Goal: Task Accomplishment & Management: Use online tool/utility

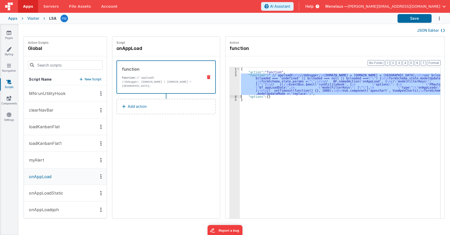
click at [230, 84] on div "3" at bounding box center [235, 85] width 10 height 22
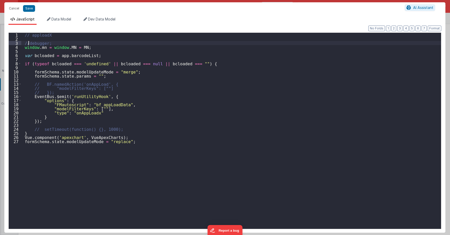
click at [29, 43] on div "// apploadX //debugger; window . mn = window . MN = MN ; var bcloaded = app . b…" at bounding box center [231, 135] width 420 height 204
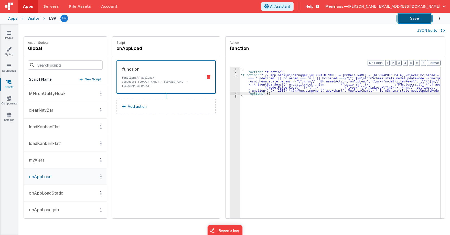
click at [418, 16] on button "Save" at bounding box center [415, 18] width 34 height 9
click at [270, 83] on div "{ "action" : "function" , "function" : " // apploadX \n\n debugger; \n window.m…" at bounding box center [342, 153] width 205 height 173
click at [230, 85] on div "3" at bounding box center [235, 83] width 10 height 18
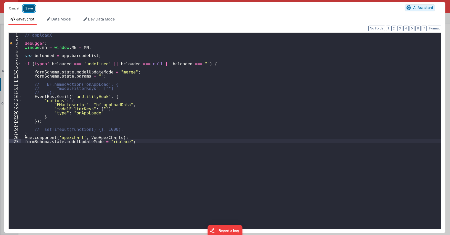
click at [29, 9] on button "Save" at bounding box center [29, 8] width 12 height 7
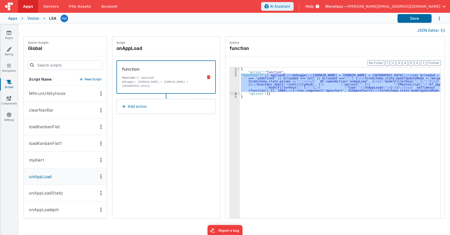
click at [34, 18] on div "Visitor" at bounding box center [33, 18] width 12 height 5
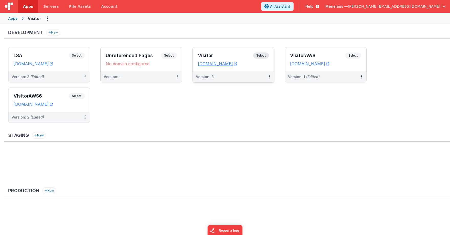
click at [234, 80] on div "Version: 3" at bounding box center [233, 76] width 81 height 11
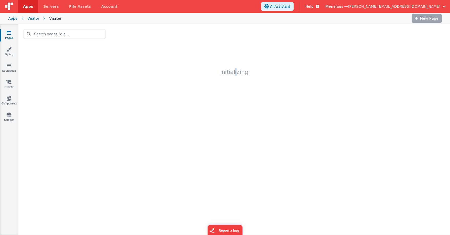
click at [236, 78] on div "Initializing" at bounding box center [234, 61] width 432 height 35
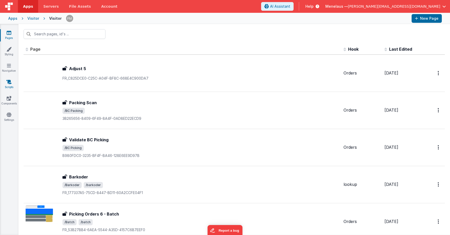
click at [9, 82] on icon at bounding box center [8, 81] width 5 height 5
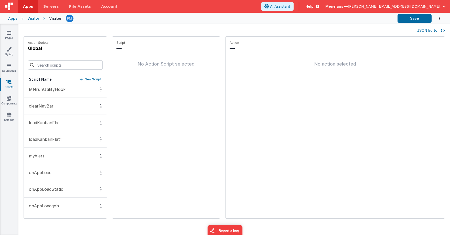
click at [51, 170] on p "onAppLoad" at bounding box center [39, 173] width 26 height 6
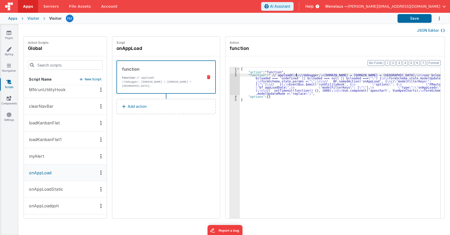
click at [292, 75] on div "{ "action" : "function" , "function" : " // apploadX \n\n //debugger; \n window…" at bounding box center [342, 153] width 205 height 173
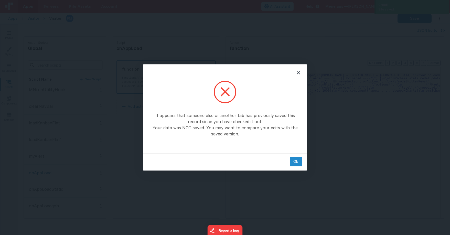
click at [294, 161] on div "Ok" at bounding box center [296, 161] width 12 height 9
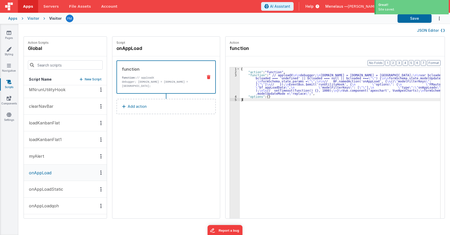
click at [303, 135] on div "{ "action" : "function" , "function" : " // apploadX \n\n debugger; \n window.m…" at bounding box center [342, 153] width 205 height 173
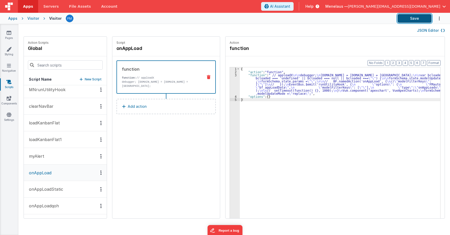
click at [405, 18] on button "Save" at bounding box center [415, 18] width 34 height 9
click at [276, 82] on div "{ "action" : "function" , "function" : " // apploadX \n\n debugger; \n window.m…" at bounding box center [342, 153] width 205 height 173
click at [55, 188] on p "onAppLoadStatic" at bounding box center [44, 189] width 37 height 6
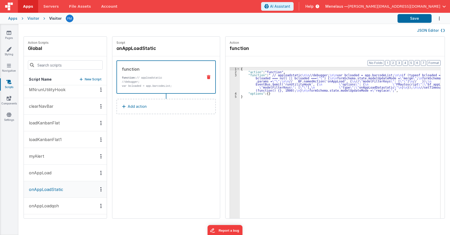
click at [299, 75] on div "{ "action" : "function" , "function" : " // apploadstatic \n\n //debugger; \n\n…" at bounding box center [342, 153] width 205 height 173
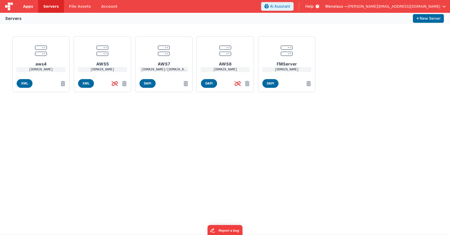
click at [31, 5] on span "Apps" at bounding box center [28, 6] width 10 height 5
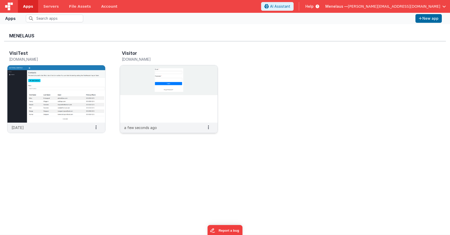
click at [204, 108] on img at bounding box center [169, 93] width 98 height 57
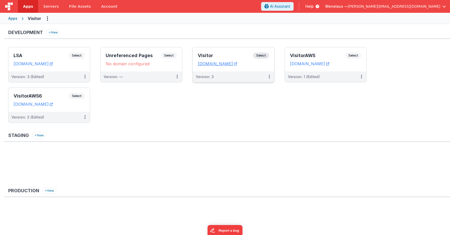
click at [239, 74] on div "Version: 3" at bounding box center [230, 76] width 69 height 5
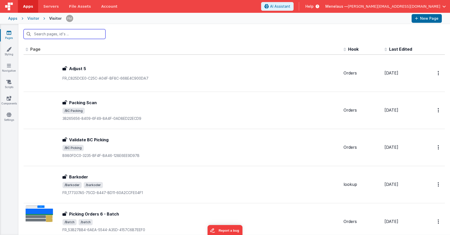
drag, startPoint x: 78, startPoint y: 35, endPoint x: 73, endPoint y: 28, distance: 9.2
click at [78, 33] on input "text" at bounding box center [65, 34] width 82 height 10
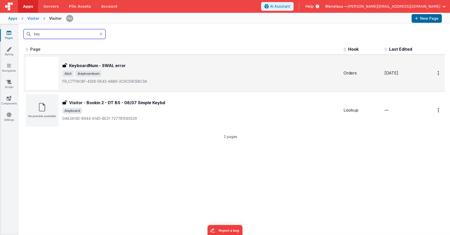
type input "key"
click at [118, 65] on h3 "KeyboardNum - SWAL error" at bounding box center [97, 66] width 57 height 6
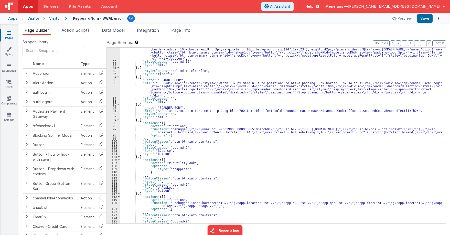
scroll to position [400, 0]
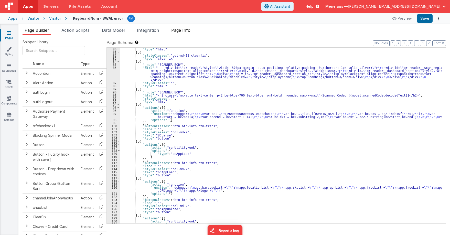
click at [184, 29] on span "Page Info" at bounding box center [180, 30] width 19 height 5
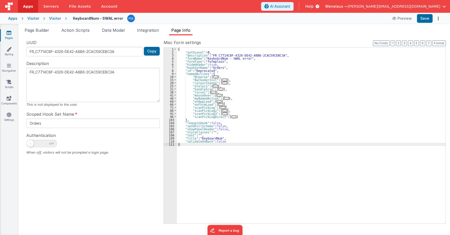
click at [217, 101] on span "..." at bounding box center [219, 101] width 5 height 3
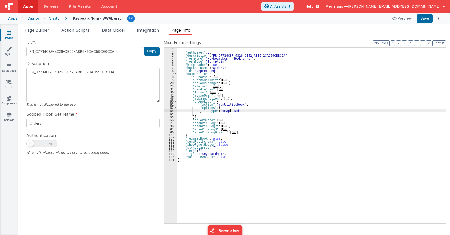
click at [230, 110] on div "{ "authLevel" : 0 , "description" : "FR_C7714C8F-4326-DE42-A8B6-2CAC59CEBC3A" ,…" at bounding box center [311, 139] width 269 height 182
click at [349, 98] on div "{ "authLevel" : 0 , "description" : "FR_C7714C8F-4326-DE42-A8B6-2CAC59CEBC3A" ,…" at bounding box center [311, 139] width 269 height 182
click at [425, 15] on button "Save" at bounding box center [425, 18] width 16 height 9
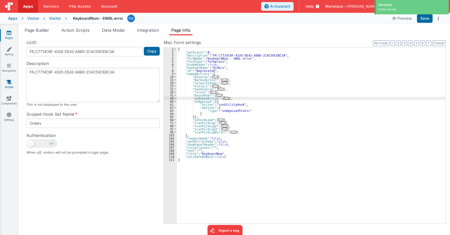
click at [8, 80] on icon at bounding box center [8, 81] width 5 height 5
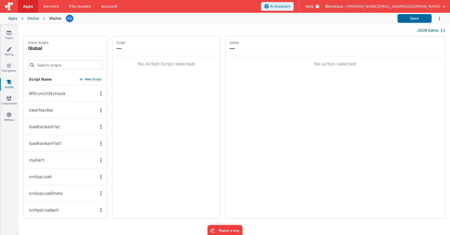
click at [47, 194] on p "onAppLoadStatic" at bounding box center [44, 193] width 37 height 6
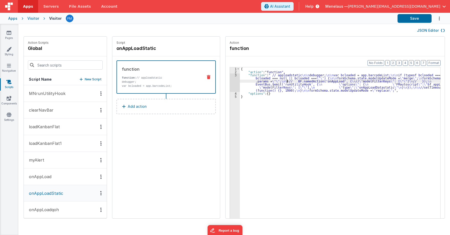
click at [283, 80] on div "{ "action" : "function" , "function" : " // apploadstatic \n\n debugger; \n\n v…" at bounding box center [342, 153] width 205 height 173
click at [8, 35] on icon at bounding box center [9, 32] width 5 height 5
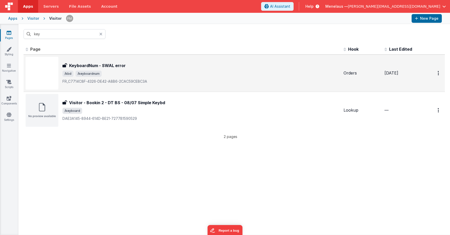
click at [105, 65] on h3 "KeyboardNum - SWAL error" at bounding box center [97, 66] width 57 height 6
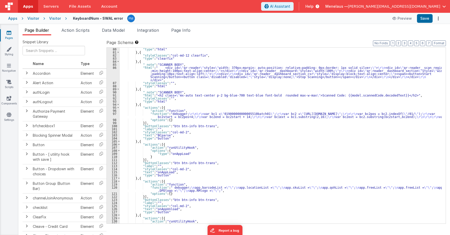
scroll to position [430, 0]
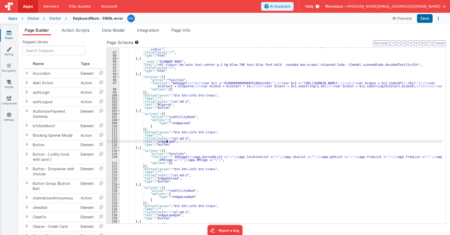
drag, startPoint x: 167, startPoint y: 141, endPoint x: 169, endPoint y: 143, distance: 3.1
click at [167, 141] on div ""html" : " <div id= \" qr-reader \" style= \" width: 370px;margin: auto;positio…" at bounding box center [281, 132] width 322 height 194
click at [179, 123] on div ""html" : " <div id= \" qr-reader \" style= \" width: 370px;margin: auto;positio…" at bounding box center [281, 132] width 322 height 194
click at [180, 31] on span "Page Info" at bounding box center [180, 30] width 19 height 5
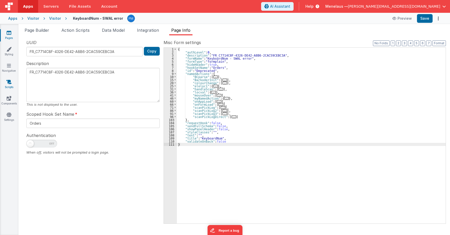
click at [9, 81] on icon at bounding box center [8, 81] width 5 height 5
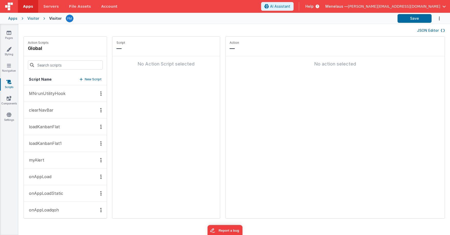
click at [52, 193] on p "onAppLoadStatic" at bounding box center [44, 193] width 37 height 6
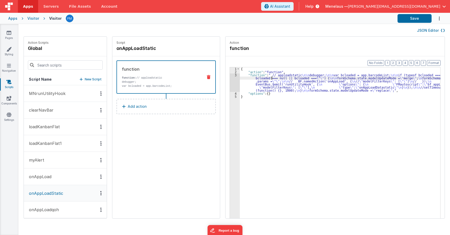
click at [267, 78] on div "{ "action" : "function" , "function" : " // apploadstatic \n\n debugger; \n\n v…" at bounding box center [342, 153] width 205 height 173
click at [230, 83] on div "3" at bounding box center [235, 83] width 10 height 18
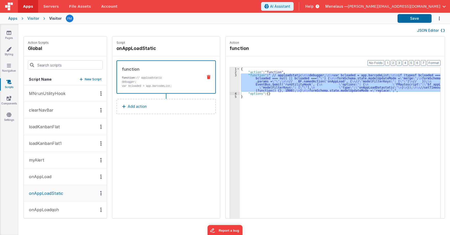
click at [46, 177] on p "onAppLoad" at bounding box center [39, 177] width 26 height 6
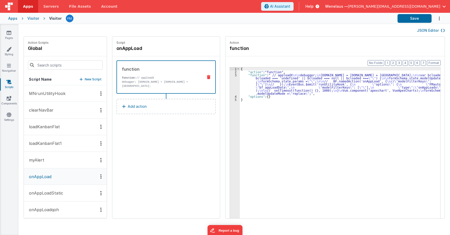
click at [277, 78] on div "{ "action" : "function" , "function" : " // apploadX \n\n debugger; \n window.m…" at bounding box center [342, 153] width 205 height 173
click at [230, 83] on div "3" at bounding box center [235, 85] width 10 height 22
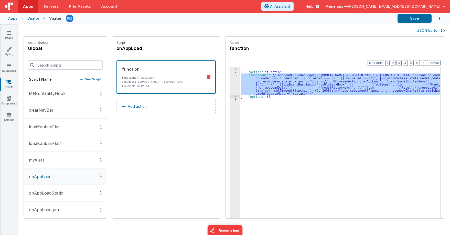
click at [232, 84] on div "3" at bounding box center [235, 85] width 10 height 22
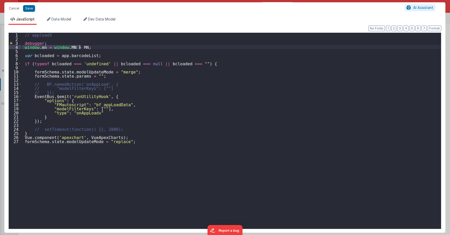
drag, startPoint x: 23, startPoint y: 47, endPoint x: 96, endPoint y: 47, distance: 73.5
click at [96, 47] on div "// apploadX debugger ; window . mn = window . MN = MN ; var bcloaded = app . ba…" at bounding box center [231, 135] width 420 height 204
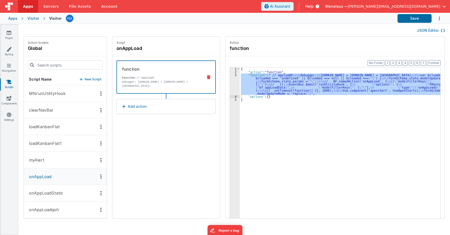
click at [70, 194] on button "onAppLoadStatic" at bounding box center [65, 193] width 83 height 17
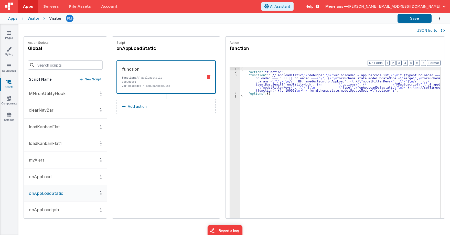
click at [251, 83] on div "{ "action" : "function" , "function" : " // apploadstatic \n\n debugger; \n\n v…" at bounding box center [342, 153] width 205 height 173
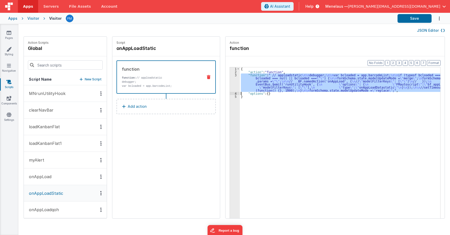
click at [230, 82] on div "3" at bounding box center [235, 83] width 10 height 18
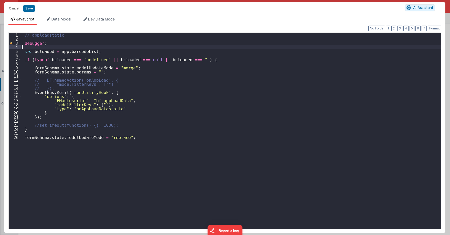
click at [91, 47] on div "// apploadstatic debugger ; var bcloaded = app . barcodeList ; if ( typeof bclo…" at bounding box center [231, 135] width 420 height 204
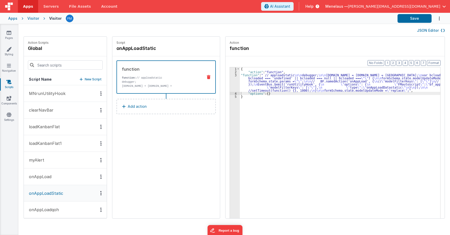
click at [56, 208] on p "onAppLoadqoh" at bounding box center [42, 210] width 33 height 6
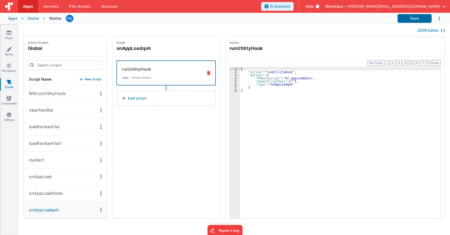
click at [43, 191] on p "onAppLoadStatic" at bounding box center [44, 193] width 37 height 6
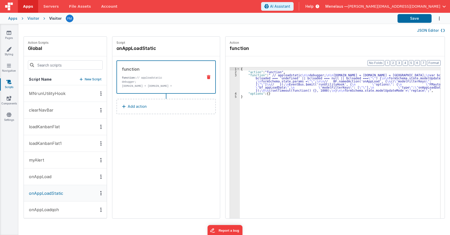
click at [46, 176] on p "onAppLoad" at bounding box center [39, 177] width 26 height 6
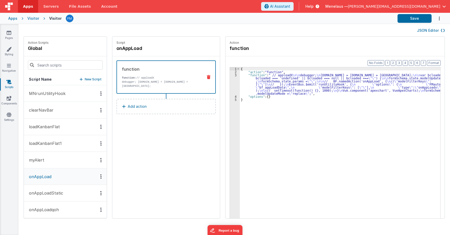
click at [58, 192] on p "onAppLoadStatic" at bounding box center [44, 193] width 37 height 6
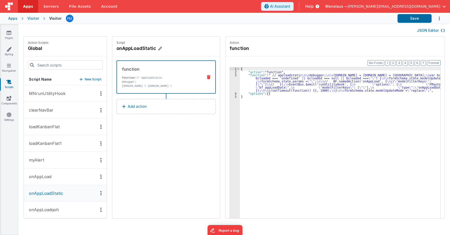
click at [142, 48] on h4 "onAppLoadStatic" at bounding box center [155, 48] width 77 height 7
click at [142, 48] on input "onAppLoadStatic" at bounding box center [142, 48] width 51 height 7
click at [414, 17] on button "Save" at bounding box center [415, 18] width 34 height 9
click at [294, 84] on div "{ "action" : "function" , "function" : " // apploadstatic \n\n debugger; \n\n w…" at bounding box center [342, 153] width 205 height 173
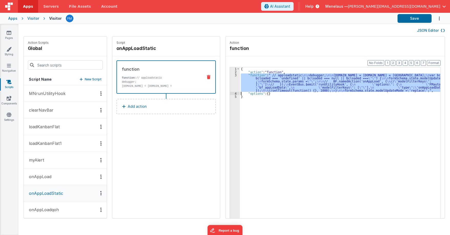
click at [230, 83] on div "3" at bounding box center [235, 83] width 10 height 18
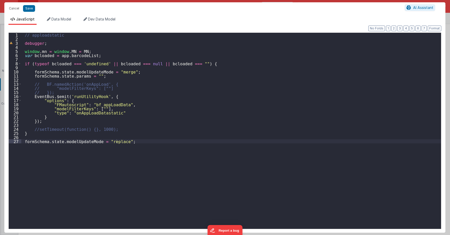
drag, startPoint x: 235, startPoint y: 110, endPoint x: 247, endPoint y: 115, distance: 13.0
click at [235, 110] on div "// apploadstatic debugger ; window . mn = window . MN = MN ; var bcloaded = app…" at bounding box center [231, 135] width 420 height 204
drag, startPoint x: 23, startPoint y: 49, endPoint x: 80, endPoint y: 50, distance: 57.4
click at [80, 50] on div "// apploadstatic debugger ; window . mn = window . MN = MN ; var bcloaded = app…" at bounding box center [231, 135] width 420 height 204
click at [17, 9] on button "Cancel" at bounding box center [13, 8] width 15 height 7
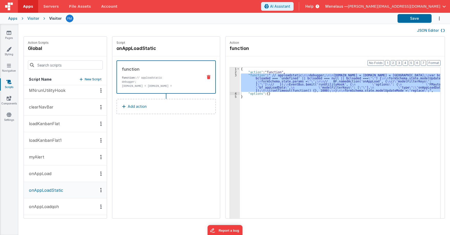
scroll to position [4, 0]
click at [53, 191] on p "onAppLoadStatic" at bounding box center [44, 189] width 37 height 6
click at [230, 81] on div "3" at bounding box center [235, 83] width 10 height 18
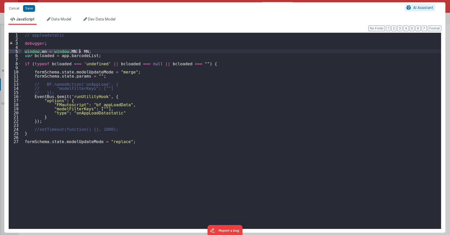
drag, startPoint x: 25, startPoint y: 50, endPoint x: 83, endPoint y: 52, distance: 57.9
click at [83, 52] on div "// apploadstatic debugger ; window . mn = window . MN = MN ; var bcloaded = app…" at bounding box center [231, 135] width 420 height 204
paste textarea
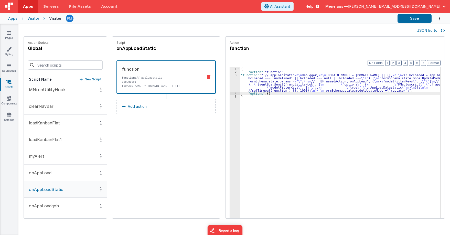
click at [51, 205] on p "onAppLoadqoh" at bounding box center [42, 206] width 33 height 6
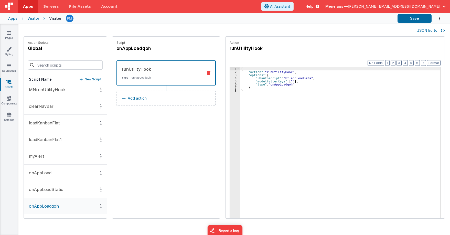
click at [37, 171] on p "onAppLoad" at bounding box center [39, 173] width 26 height 6
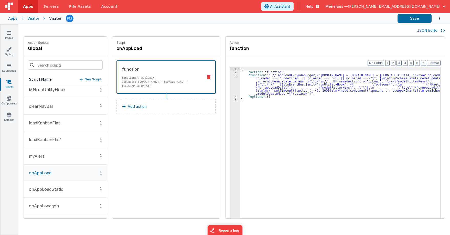
click at [257, 81] on div "{ "action" : "function" , "function" : " // apploadX \n\n debugger; \n window.m…" at bounding box center [342, 153] width 205 height 173
click at [230, 82] on div "3" at bounding box center [235, 85] width 10 height 22
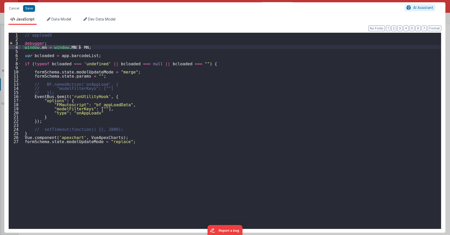
drag, startPoint x: 22, startPoint y: 48, endPoint x: 89, endPoint y: 48, distance: 66.6
click at [89, 48] on div "// apploadX debugger ; window . mn = window . MN = MN ; var bcloaded = app . ba…" at bounding box center [231, 135] width 420 height 204
paste textarea
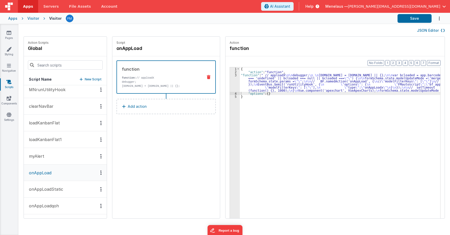
scroll to position [0, 0]
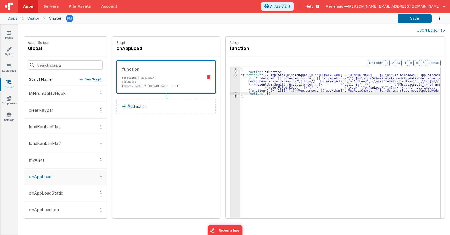
click at [54, 208] on p "onAppLoadqoh" at bounding box center [42, 210] width 33 height 6
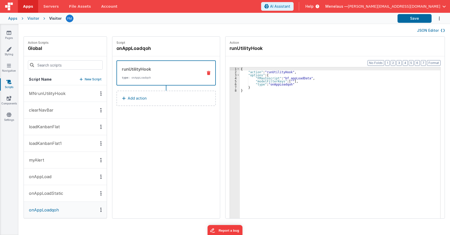
click at [354, 32] on div "JSON Editor" at bounding box center [235, 30] width 422 height 6
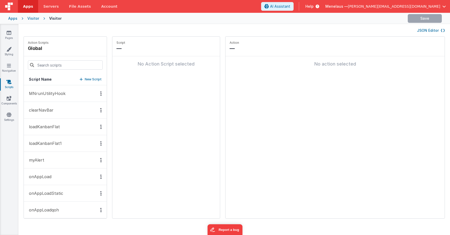
click at [34, 18] on div "Visitor" at bounding box center [33, 18] width 12 height 5
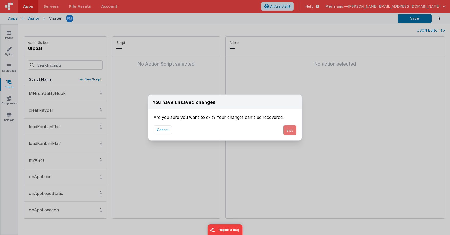
click at [293, 130] on button "Exit" at bounding box center [290, 131] width 13 height 10
click at [288, 131] on button "Exit" at bounding box center [290, 131] width 13 height 10
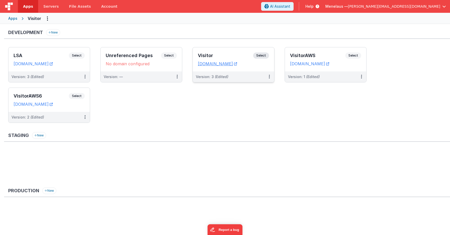
click at [242, 75] on div "Version: 3 (Edited)" at bounding box center [230, 76] width 69 height 5
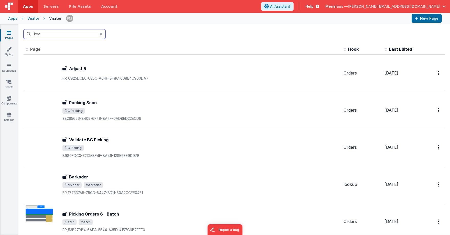
click at [66, 35] on input "key" at bounding box center [65, 34] width 82 height 10
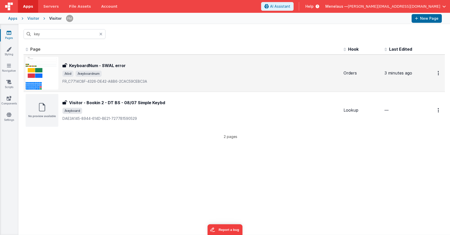
click at [99, 66] on h3 "KeyboardNum - SWAL error" at bounding box center [97, 66] width 57 height 6
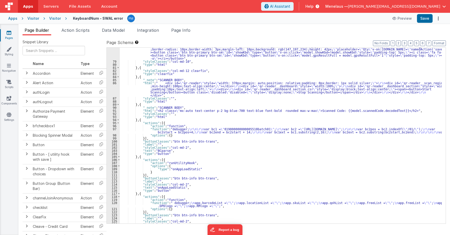
scroll to position [400, 0]
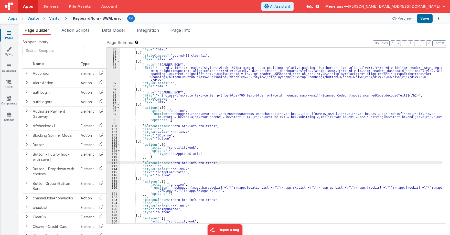
click at [300, 163] on div ""type" : "html" } , { "styleClasses" : "col-md-12 clearfix" , "type" : "clearfi…" at bounding box center [281, 139] width 322 height 182
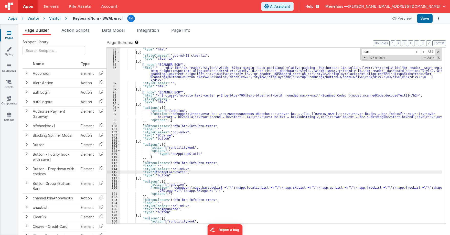
scroll to position [601, 0]
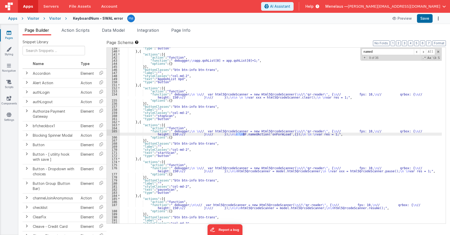
type input "named"
click at [235, 146] on div ""type" : "button" } , { "actions" : [{ "action" : "function" , "function" : " d…" at bounding box center [281, 138] width 322 height 182
click at [220, 133] on div ""type" : "button" } , { "actions" : [{ "action" : "function" , "function" : " d…" at bounding box center [281, 138] width 322 height 182
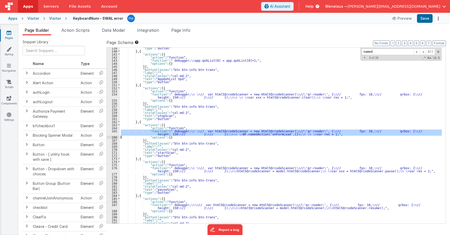
click at [113, 133] on div "165" at bounding box center [113, 133] width 13 height 6
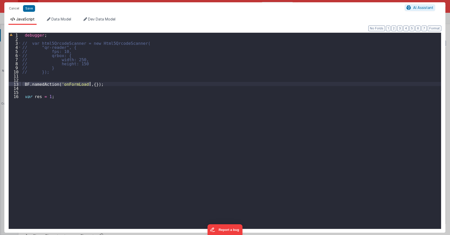
drag, startPoint x: 23, startPoint y: 84, endPoint x: 108, endPoint y: 83, distance: 85.3
click at [108, 83] on div "debugger ; // var html5QrcodeScanner = new Html5QrcodeScanner( // "qr-reader", …" at bounding box center [231, 135] width 420 height 204
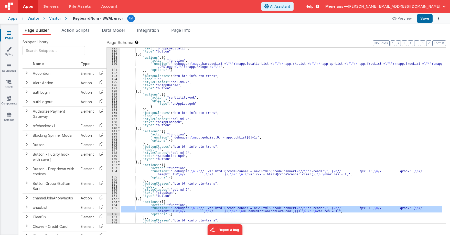
scroll to position [524, 0]
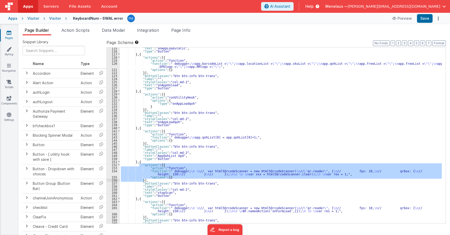
drag, startPoint x: 140, startPoint y: 165, endPoint x: 148, endPoint y: 180, distance: 17.7
click at [148, 180] on div ""text" : "onAppLoadStatic" , "type" : "button" } , { "actions" : [{ "action" : …" at bounding box center [281, 138] width 322 height 182
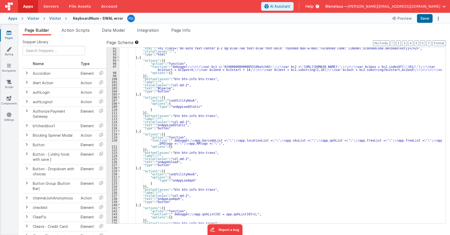
scroll to position [447, 0]
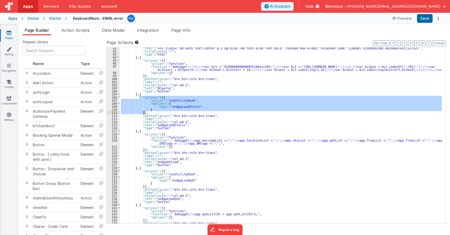
drag, startPoint x: 139, startPoint y: 97, endPoint x: 148, endPoint y: 113, distance: 18.0
click at [148, 113] on div ""html" : "<h2 class= \" mx-auto text-center p-2 bg-blue-700 text-blue font-bold…" at bounding box center [281, 138] width 322 height 182
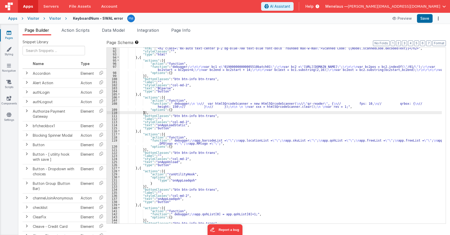
click at [249, 105] on div ""html" : "<h2 class= \" mx-auto text-center p-2 bg-blue-700 text-blue font-bold…" at bounding box center [281, 138] width 322 height 182
click at [117, 107] on div "108" at bounding box center [113, 105] width 13 height 6
click at [110, 105] on div "108" at bounding box center [113, 105] width 13 height 6
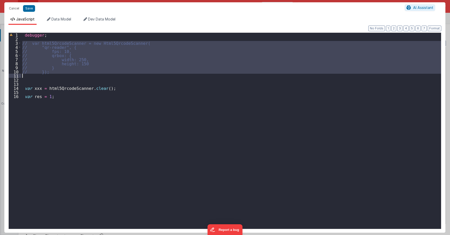
drag, startPoint x: 25, startPoint y: 44, endPoint x: 121, endPoint y: 75, distance: 100.8
click at [121, 75] on div "debugger ; // var html5QrcodeScanner = new Html5QrcodeScanner( // "qr-reader", …" at bounding box center [231, 135] width 420 height 204
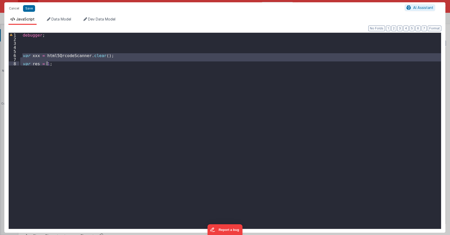
drag, startPoint x: 22, startPoint y: 53, endPoint x: 91, endPoint y: 69, distance: 70.1
click at [91, 69] on div "debugger ; var xxx = html5QrcodeScanner . clear ( ) ; var res = 1 ;" at bounding box center [230, 135] width 422 height 204
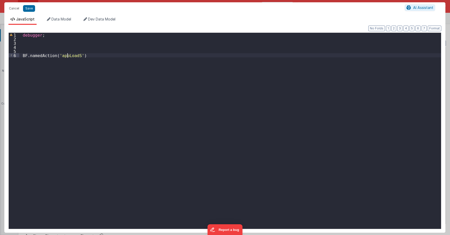
click at [67, 54] on div "debugger ; BF . namedAction ( 'appLoadS' )" at bounding box center [230, 135] width 422 height 204
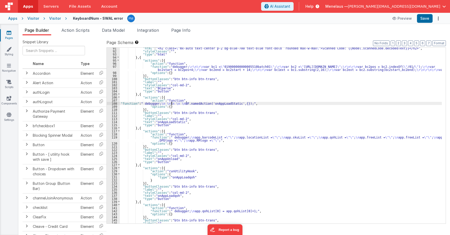
click at [172, 103] on div ""html" : "<h2 class= \" mx-auto text-center p-2 bg-blue-700 text-blue font-bold…" at bounding box center [281, 138] width 322 height 182
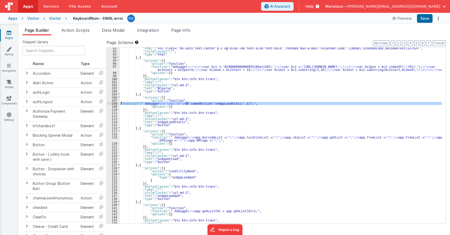
click at [109, 103] on div "108" at bounding box center [113, 103] width 13 height 3
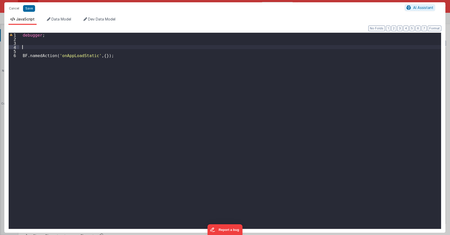
click at [57, 47] on div "debugger ; BF . namedAction ( 'onAppLoadStatic' , { }) ;" at bounding box center [230, 135] width 422 height 204
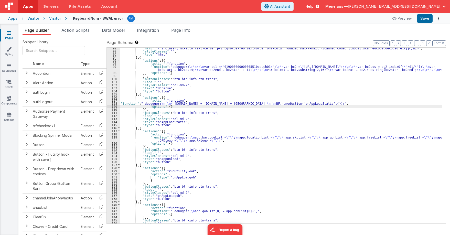
click at [171, 105] on div ""html" : "<h2 class= \" mx-auto text-center p-2 bg-blue-700 text-blue font-bold…" at bounding box center [281, 138] width 322 height 182
click at [111, 103] on div "108" at bounding box center [113, 103] width 13 height 3
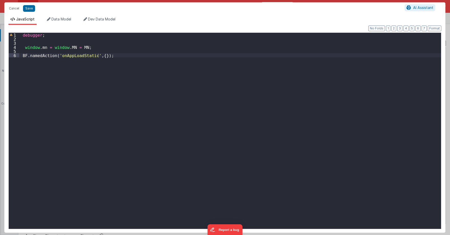
click at [27, 43] on div "debugger ; window . mn = window . MN = MN ; BF . namedAction ( 'onAppLoadStatic…" at bounding box center [230, 135] width 422 height 204
click at [40, 43] on div "debugger ; window . LSA = window . LSA || { } ; window . mn = window . MN = MN …" at bounding box center [230, 135] width 422 height 204
click at [69, 42] on div "debugger ; window . LSAX = window . LSA || { } ; window . mn = window . MN = MN…" at bounding box center [230, 135] width 422 height 204
click at [69, 43] on div "debugger ; window . LSAX = window . LSA || { } ; window . mn = window . MN = MN…" at bounding box center [230, 131] width 422 height 196
drag, startPoint x: 73, startPoint y: 44, endPoint x: 86, endPoint y: 43, distance: 13.1
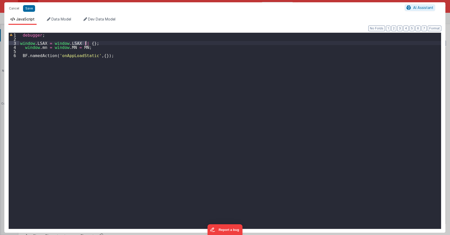
click at [86, 43] on div "debugger ; window . LSAX = window . LSAX || { } ; window . mn = window . MN = M…" at bounding box center [230, 135] width 422 height 204
drag, startPoint x: 69, startPoint y: 48, endPoint x: 80, endPoint y: 48, distance: 10.5
click at [80, 48] on div "debugger ; window . LSAX = window . LSAX || { } ; window . mn = window . MN = M…" at bounding box center [230, 135] width 422 height 204
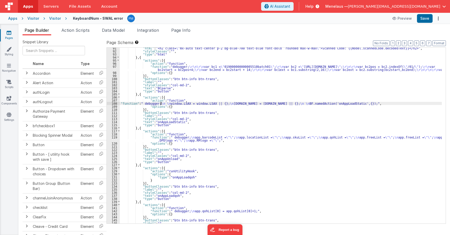
click at [161, 104] on div ""html" : "<h2 class= \" mx-auto text-center p-2 bg-blue-700 text-blue font-bold…" at bounding box center [281, 138] width 322 height 182
click at [109, 105] on div "108" at bounding box center [113, 103] width 13 height 3
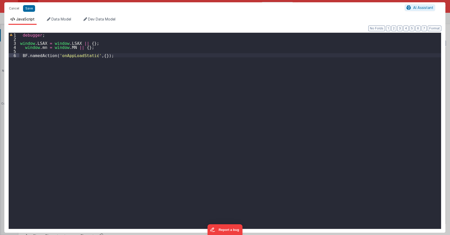
click at [44, 47] on div "debugger ; window . LSAX = window . LSAX || { } ; window . mn = window . MN || …" at bounding box center [230, 135] width 422 height 204
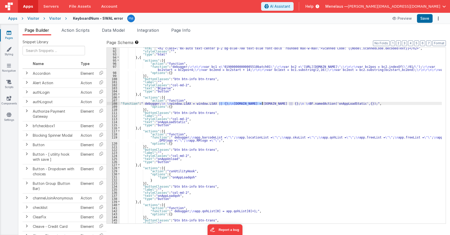
drag, startPoint x: 219, startPoint y: 103, endPoint x: 262, endPoint y: 102, distance: 43.0
click at [262, 102] on div ""html" : "<h2 class= \" mx-auto text-center p-2 bg-blue-700 text-blue font-bold…" at bounding box center [281, 138] width 322 height 182
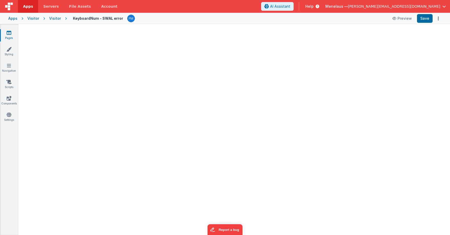
click at [54, 18] on div "Visitor" at bounding box center [55, 18] width 12 height 5
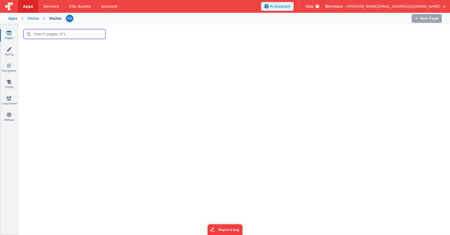
click at [84, 32] on input "text" at bounding box center [65, 34] width 82 height 10
type input "keylsaa"
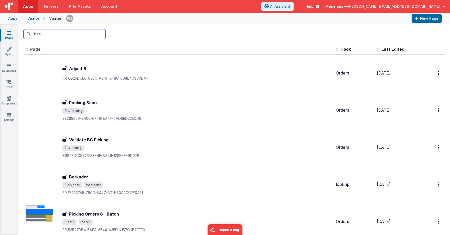
type input "lsaa"
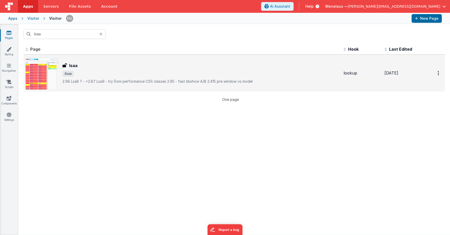
click at [102, 66] on div "lsaa" at bounding box center [201, 66] width 277 height 6
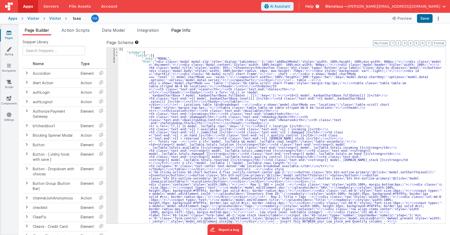
click at [188, 29] on span "Page Info" at bounding box center [180, 30] width 19 height 5
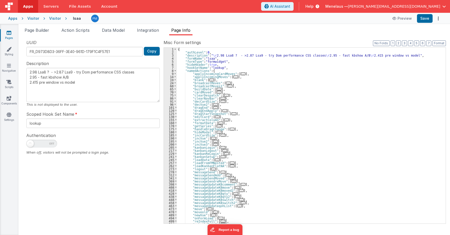
click at [323, 113] on div "{ "authLevel" : 0 , "description" : " \r 2.98 Lsa8 ? - >2.87 Lsa9 - try Dom per…" at bounding box center [309, 139] width 265 height 182
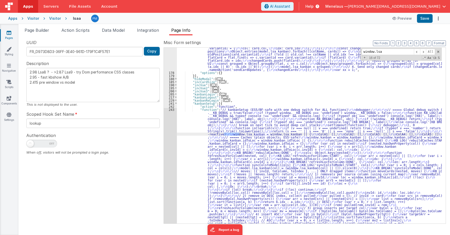
scroll to position [392, 0]
click at [403, 54] on input "window.lsa" at bounding box center [388, 52] width 52 height 6
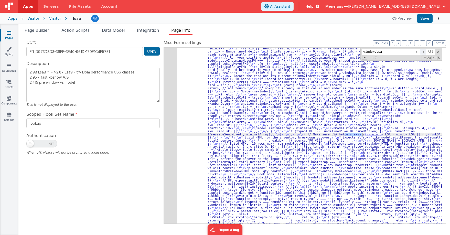
type input "window.lsa"
click at [425, 52] on span at bounding box center [423, 52] width 6 height 6
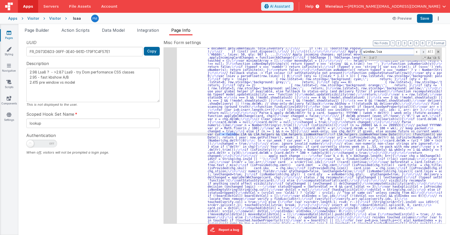
scroll to position [853, 0]
click at [425, 52] on span at bounding box center [423, 52] width 6 height 6
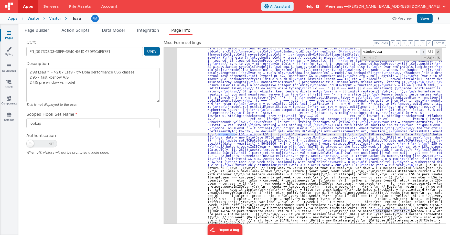
click at [425, 52] on span at bounding box center [423, 52] width 6 height 6
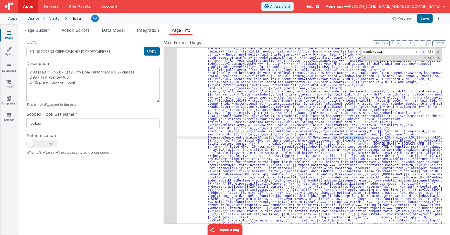
click at [425, 52] on span at bounding box center [423, 52] width 6 height 6
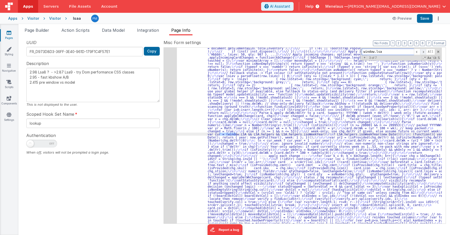
scroll to position [853, 0]
click at [425, 52] on span at bounding box center [423, 52] width 6 height 6
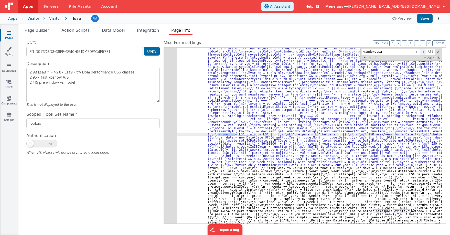
scroll to position [1013, 0]
click at [425, 52] on span at bounding box center [423, 52] width 6 height 6
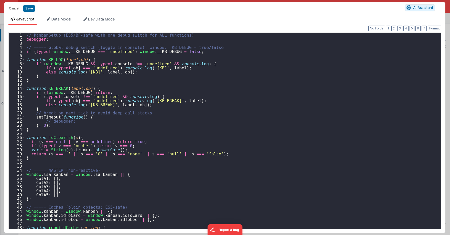
scroll to position [1192, 0]
click at [234, 108] on div "// kanbanSetup (ES5/BF-safe with one debug switch for ALL functions) debugger ;…" at bounding box center [231, 135] width 412 height 204
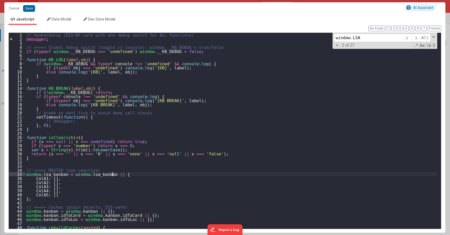
click at [231, 172] on div "// kanbanSetup (ES5/BF-safe with one debug switch for ALL functions) debugger ;…" at bounding box center [231, 135] width 412 height 204
click at [383, 41] on input "window.LSA" at bounding box center [369, 38] width 70 height 8
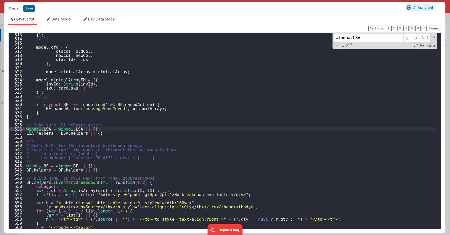
scroll to position [2099, 0]
type input "window.LSA"
drag, startPoint x: 25, startPoint y: 128, endPoint x: 35, endPoint y: 126, distance: 10.8
click at [35, 126] on div "513 514 515 516 517 518 519 520 521 522 523 524 525 526 527 528 529 530 531 532…" at bounding box center [224, 131] width 433 height 197
drag, startPoint x: 88, startPoint y: 129, endPoint x: 25, endPoint y: 130, distance: 62.3
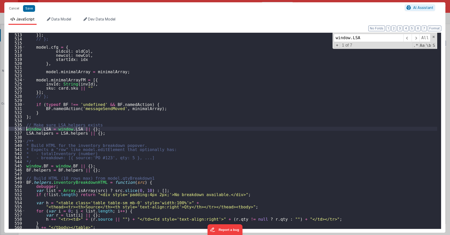
click at [25, 130] on div "}] ; // }; model . cfg = { oldcol : oldCol , newcol : newCol , startIdx : idx }…" at bounding box center [231, 135] width 412 height 204
